Goal: Transaction & Acquisition: Purchase product/service

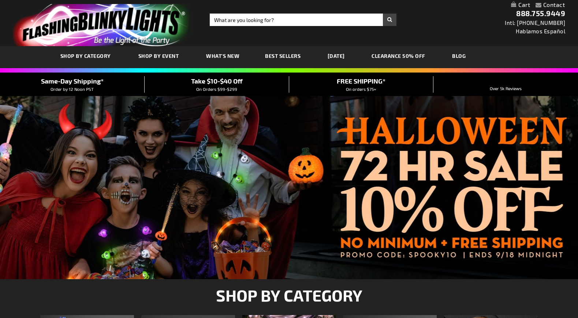
click at [96, 57] on span "SHOP BY CATEGORY" at bounding box center [85, 56] width 51 height 6
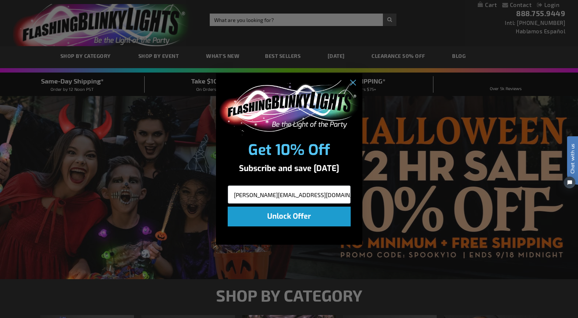
type input "michael.barnes2125@gmail.com"
click input "Submit" at bounding box center [0, 0] width 0 height 0
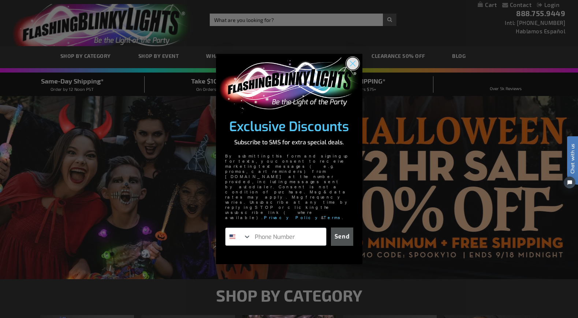
click at [353, 70] on circle "Close dialog" at bounding box center [352, 63] width 12 height 12
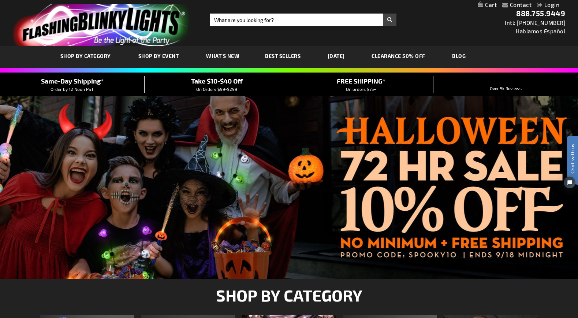
click at [282, 55] on span "Best Sellers" at bounding box center [283, 56] width 36 height 6
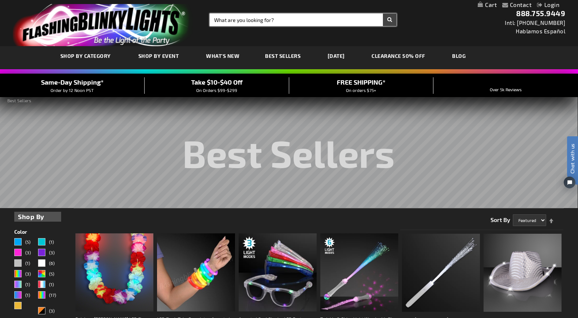
click at [307, 18] on input "Search" at bounding box center [303, 20] width 187 height 12
type input "sound activated bracelet"
click at [390, 20] on button "Search" at bounding box center [390, 20] width 14 height 12
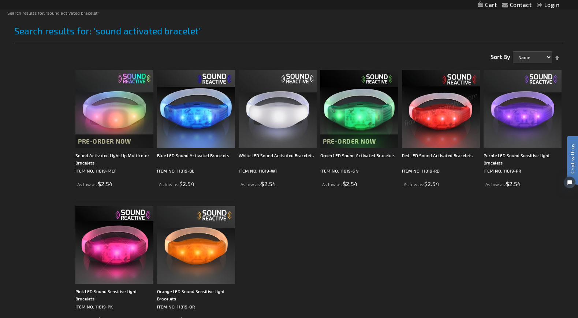
scroll to position [92, 0]
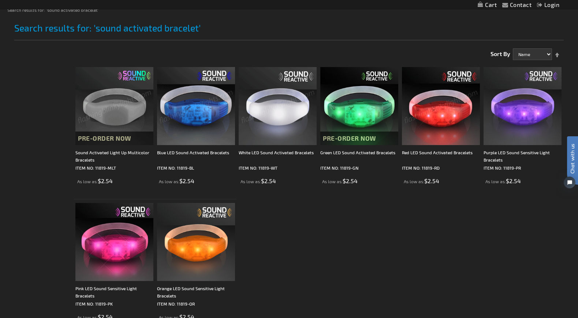
click at [282, 109] on img at bounding box center [278, 106] width 78 height 78
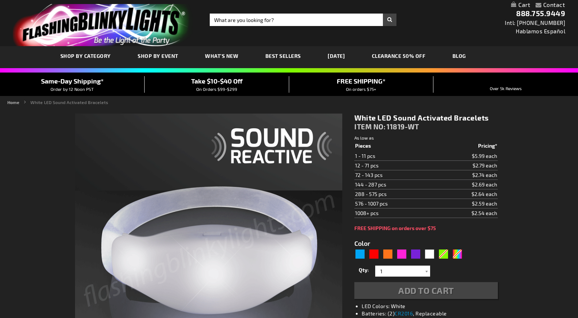
scroll to position [52, 0]
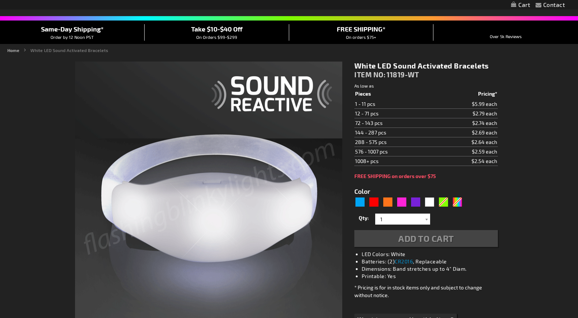
type input "5646"
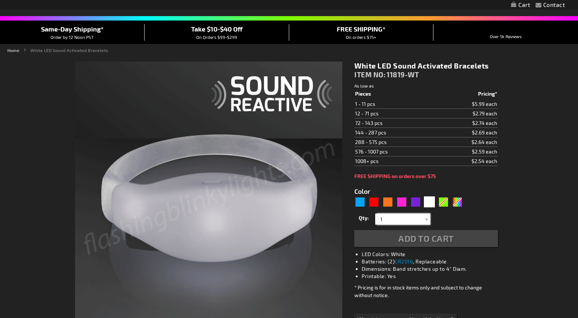
click at [401, 220] on input "1" at bounding box center [403, 218] width 53 height 11
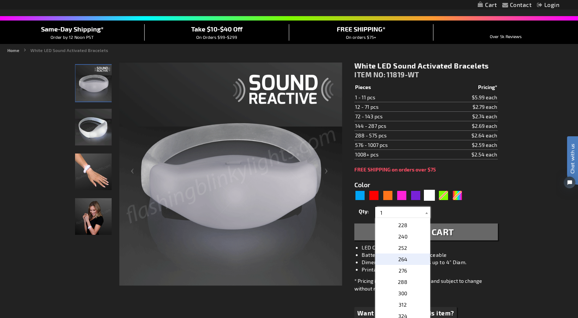
scroll to position [266, 0]
click at [398, 275] on p "216" at bounding box center [402, 274] width 55 height 11
type input "216"
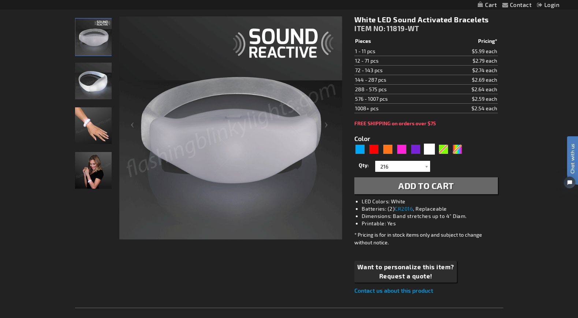
scroll to position [108, 0]
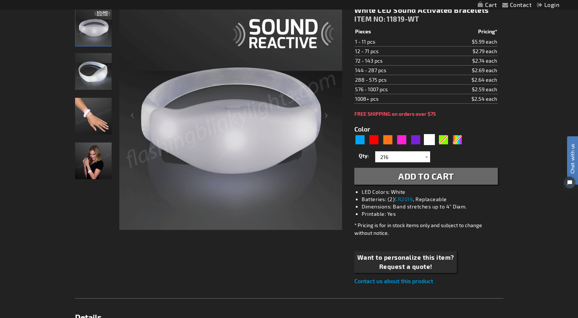
click at [445, 178] on span "Add to Cart" at bounding box center [426, 176] width 56 height 11
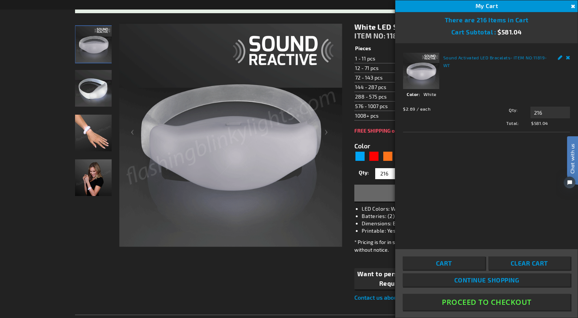
click at [455, 301] on button "Proceed To Checkout" at bounding box center [487, 302] width 168 height 16
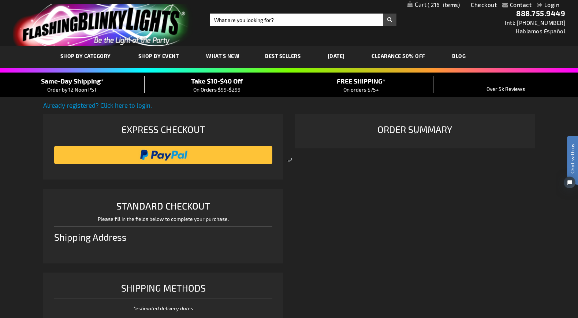
scroll to position [188, 0]
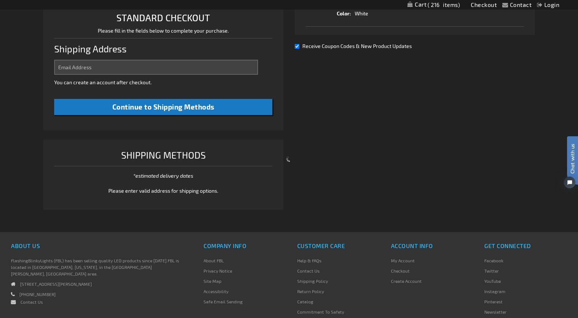
select select "US"
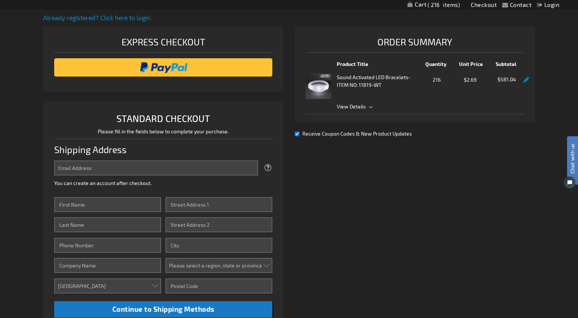
scroll to position [88, 0]
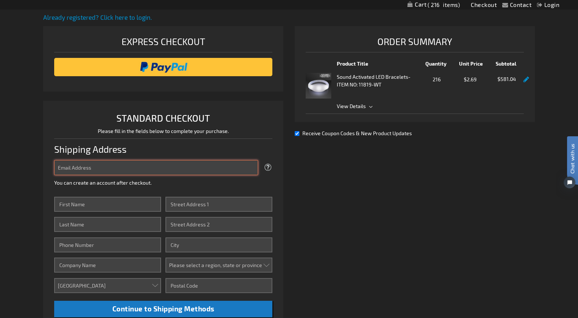
click at [189, 170] on input "Email Address" at bounding box center [156, 167] width 204 height 15
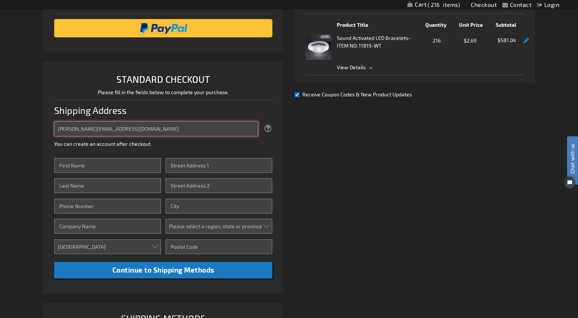
type input "[PERSON_NAME][EMAIL_ADDRESS][DOMAIN_NAME]"
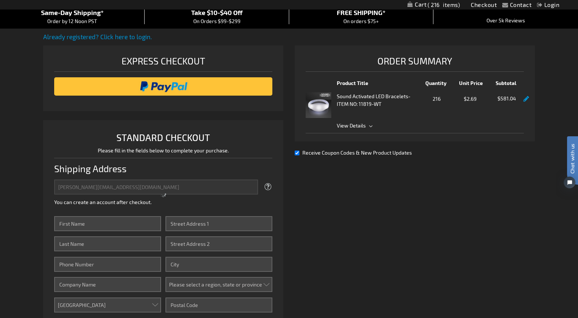
scroll to position [57, 0]
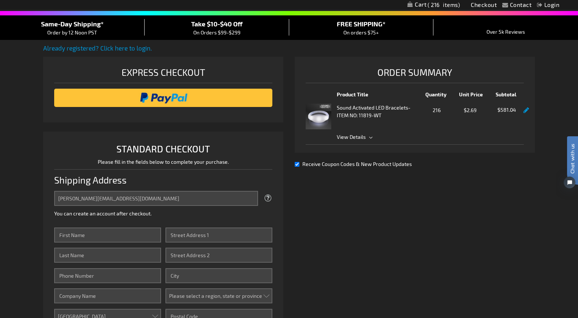
click at [296, 164] on input "Receive Coupon Codes & New Product Updates" at bounding box center [297, 164] width 5 height 5
checkbox input "false"
click at [360, 140] on li "Sound Activated LED Bracelets - ITEM NO: 11819-WT Qty 216 $2.69 $581.04 View De…" at bounding box center [415, 121] width 218 height 46
click at [371, 136] on span "View Details" at bounding box center [430, 137] width 187 height 8
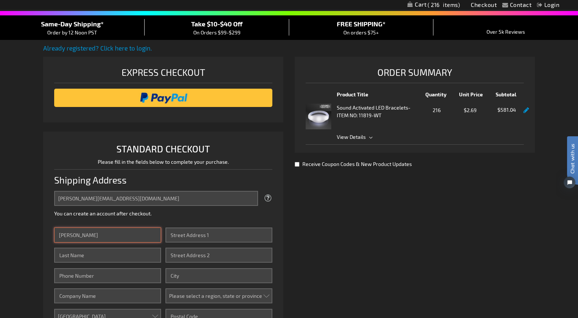
type input "Michael"
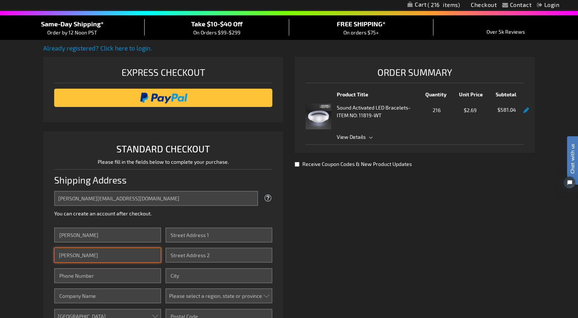
type input "Barnes"
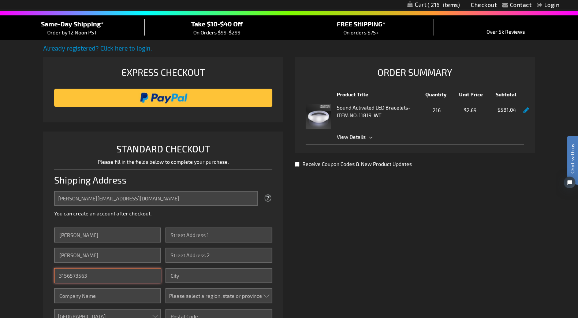
type input "3156573563"
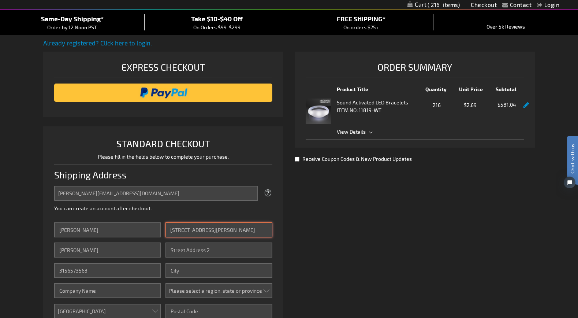
type input "4612 Palmer Road"
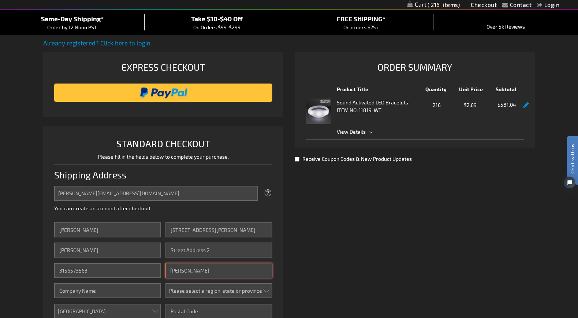
type input "Manlius"
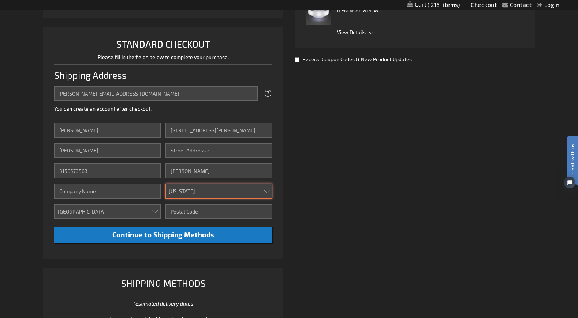
scroll to position [174, 0]
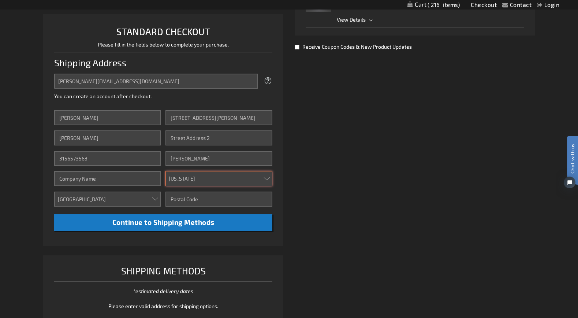
select select "43"
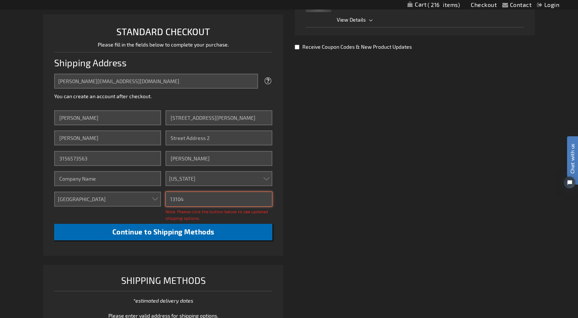
type input "13104"
click at [227, 225] on button "Continue to Shipping Methods" at bounding box center [163, 232] width 218 height 16
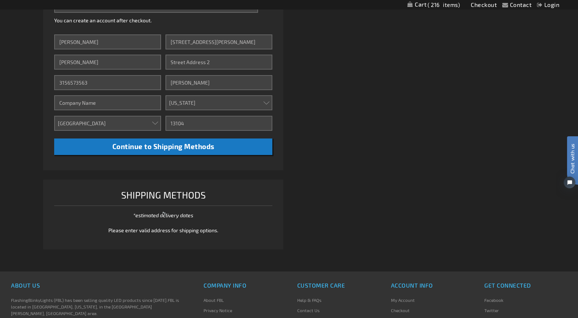
scroll to position [262, 0]
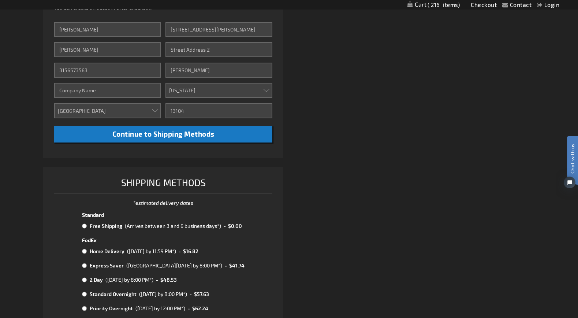
click at [86, 226] on input "radio" at bounding box center [84, 226] width 5 height 6
radio input "true"
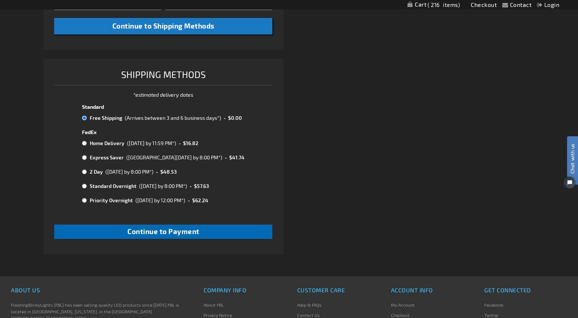
click at [109, 228] on button "Continue to Payment" at bounding box center [163, 231] width 218 height 14
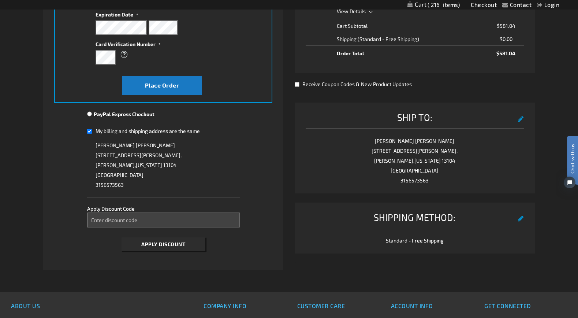
scroll to position [183, 0]
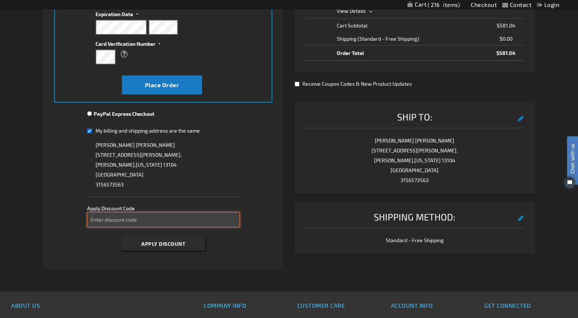
click at [114, 220] on input "Enter discount code" at bounding box center [163, 219] width 153 height 15
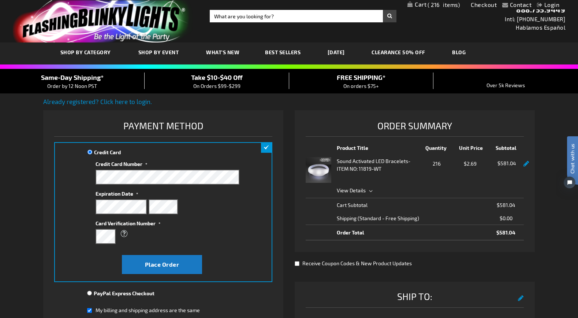
scroll to position [3, 0]
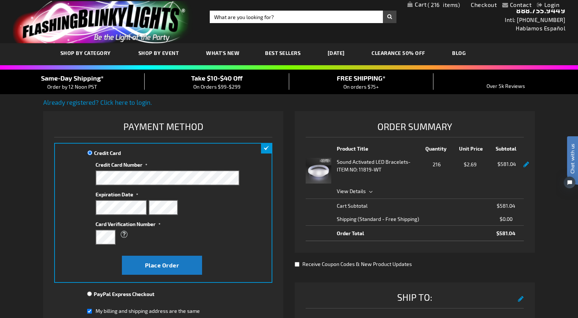
click at [221, 87] on span "On Orders $99-$299" at bounding box center [216, 86] width 47 height 6
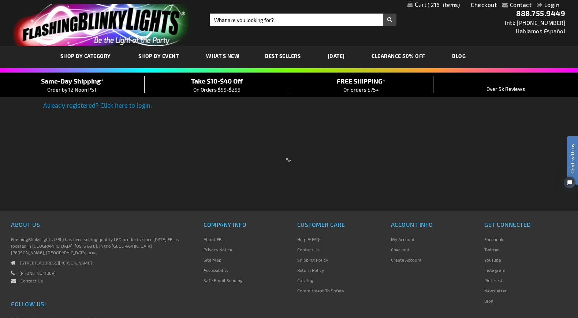
scroll to position [3, 0]
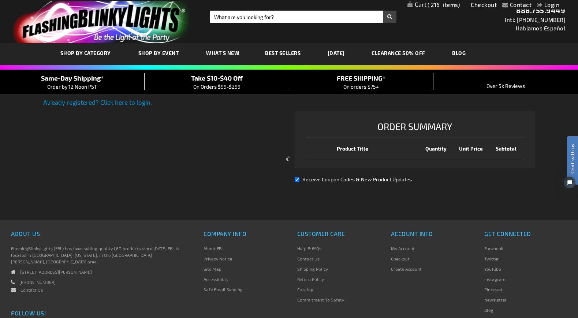
checkbox input "true"
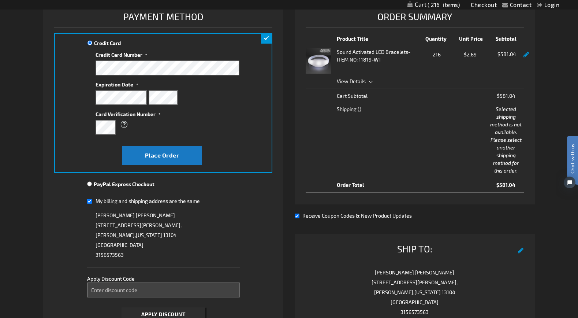
scroll to position [113, 0]
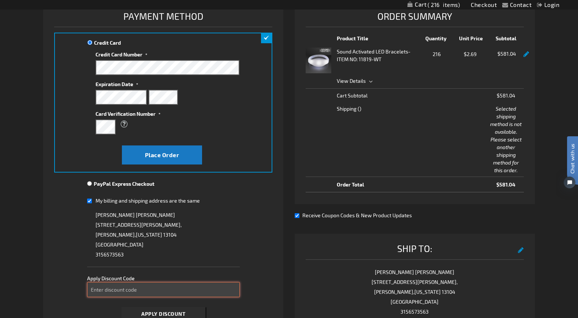
click at [159, 291] on input "Enter discount code" at bounding box center [163, 289] width 153 height 15
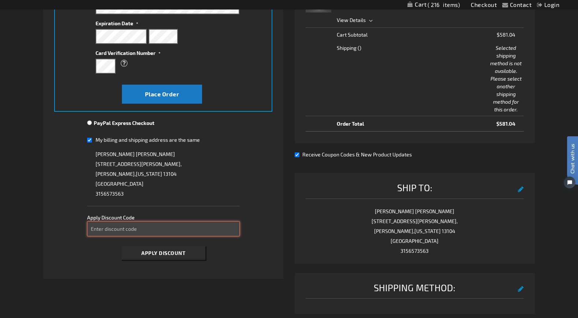
scroll to position [182, 0]
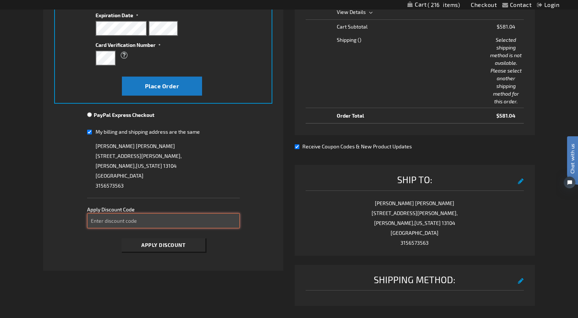
type input "o"
click at [150, 251] on div "Apply Discount" at bounding box center [163, 244] width 153 height 21
click at [154, 247] on button "Apply Discount" at bounding box center [164, 245] width 84 height 14
click at [146, 223] on input "OTPS5AJYHN" at bounding box center [163, 220] width 153 height 15
click at [93, 220] on input "OTPS5AJYHN" at bounding box center [163, 220] width 153 height 15
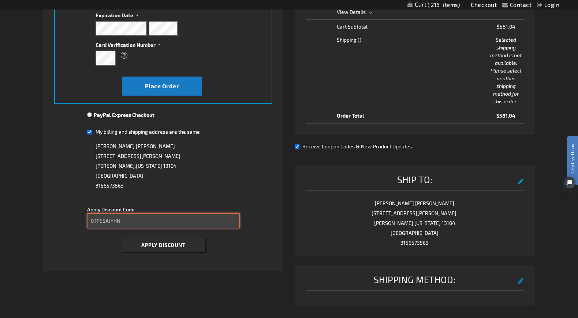
type input "0TPS5AJYHN"
click at [176, 247] on button "Apply Discount" at bounding box center [164, 245] width 84 height 14
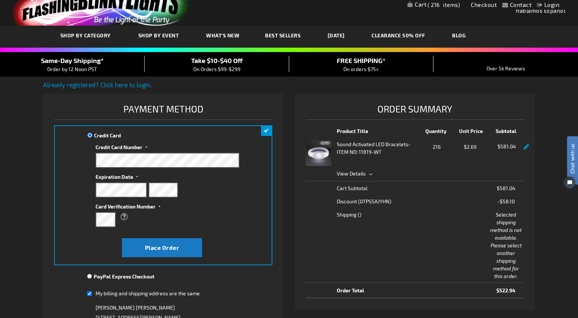
scroll to position [19, 0]
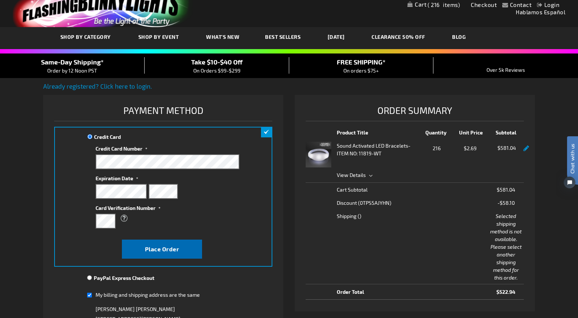
click at [145, 247] on span "Place Order" at bounding box center [162, 248] width 34 height 7
